Goal: Information Seeking & Learning: Learn about a topic

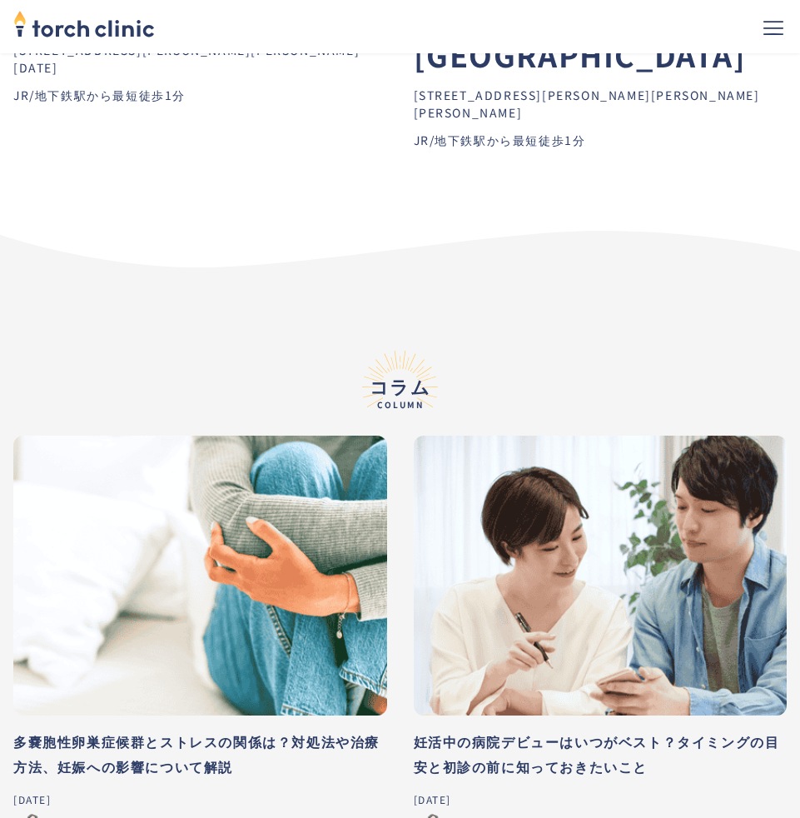
scroll to position [11265, 0]
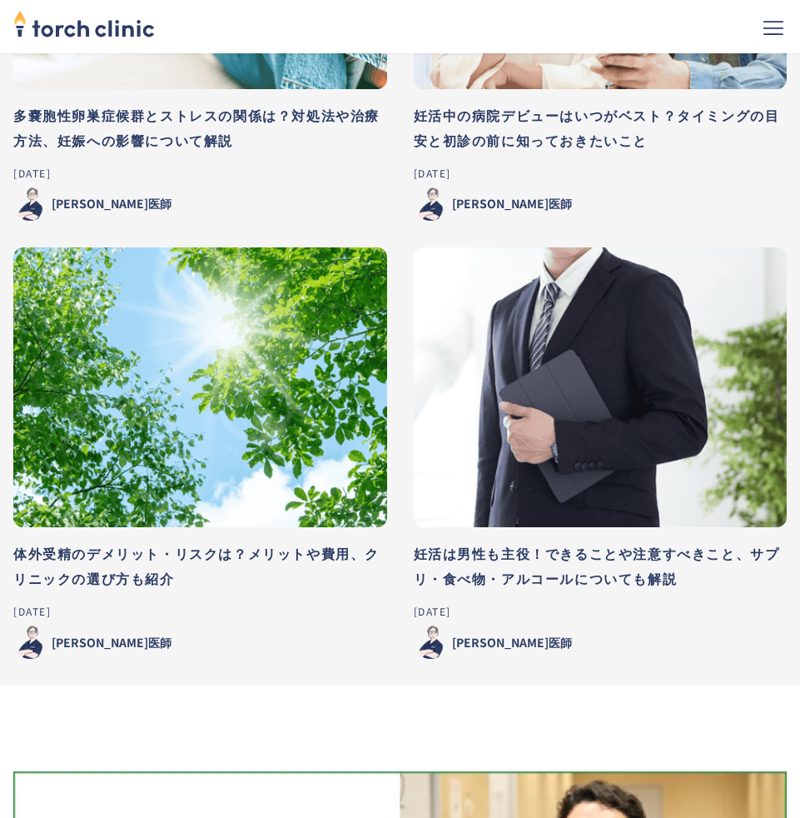
click at [449, 541] on h3 "妊活は男性も主役！できることや注意すべきこと、サプリ・食べ物・アルコールについても解説" at bounding box center [601, 566] width 374 height 50
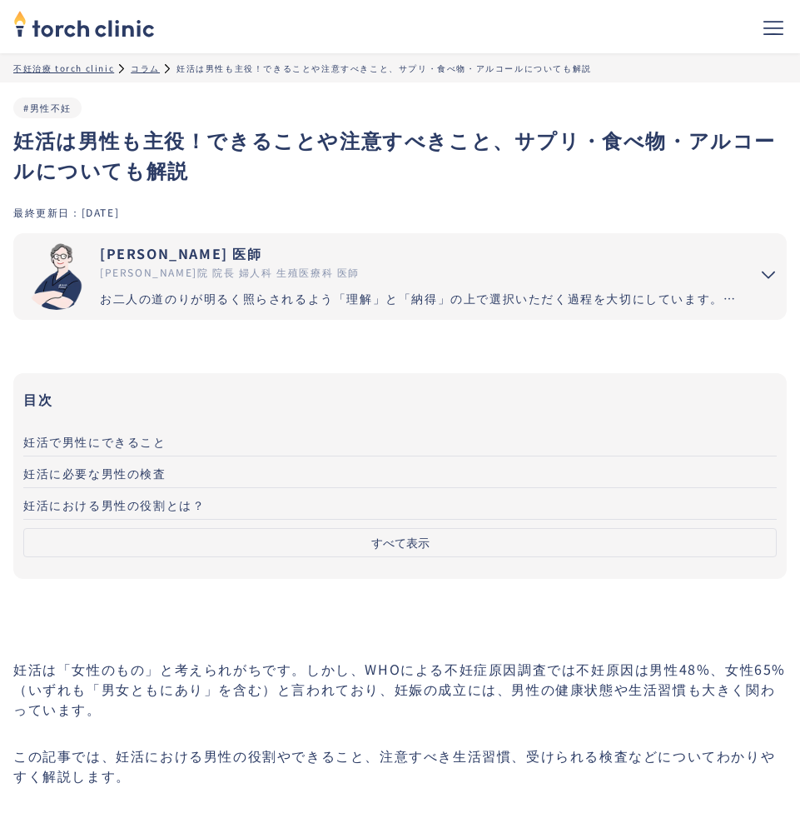
click at [154, 72] on div "コラム" at bounding box center [145, 68] width 29 height 12
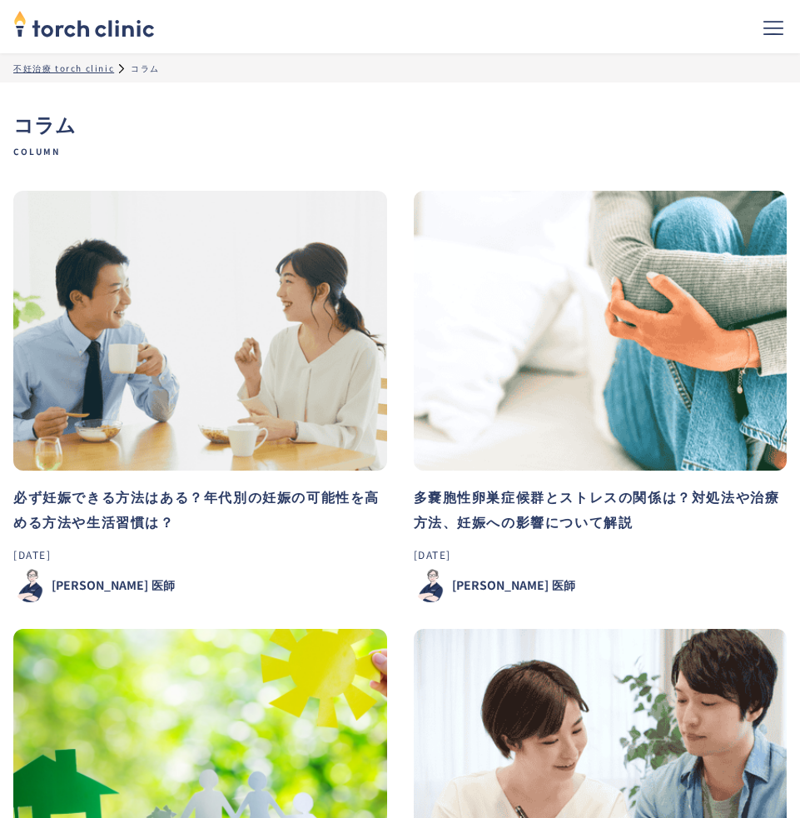
click at [232, 490] on h3 "必ず妊娠できる方法はある？年代別の妊娠の可能性を高める方法や生活習慣は？" at bounding box center [200, 509] width 374 height 50
